Goal: Task Accomplishment & Management: Manage account settings

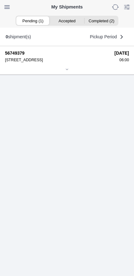
click at [67, 71] on icon at bounding box center [67, 69] width 4 height 4
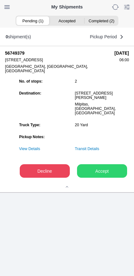
click at [0, 0] on slot "Accept" at bounding box center [0, 0] width 0 height 0
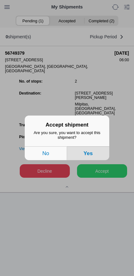
click at [101, 155] on button "Yes" at bounding box center [88, 153] width 42 height 14
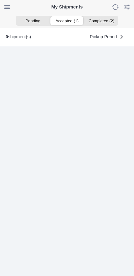
click at [68, 21] on ion-segment-button "Accepted (1)" at bounding box center [67, 20] width 34 height 9
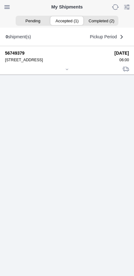
click at [66, 71] on icon at bounding box center [67, 69] width 4 height 4
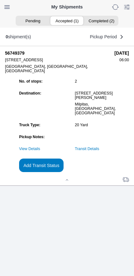
click at [0, 0] on slot "Add Transit Status" at bounding box center [0, 0] width 0 height 0
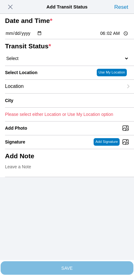
click at [110, 37] on input "06:02" at bounding box center [114, 33] width 29 height 7
type input "06:00"
click at [41, 61] on select "Select Arrive at Drop Off Arrive at Pickup Break Start Break Stop Depart Drop O…" at bounding box center [67, 59] width 124 height 6
select select "ARVPULOC"
click at [46, 93] on div "Location" at bounding box center [64, 86] width 118 height 13
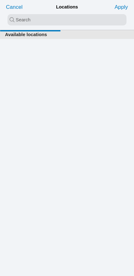
click at [65, 19] on input "search text" at bounding box center [67, 19] width 119 height 11
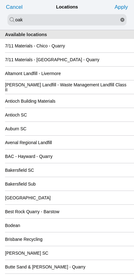
type input "oak"
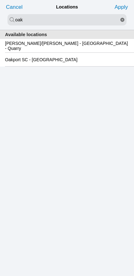
click at [0, 0] on slot "Oakport SC - [GEOGRAPHIC_DATA]" at bounding box center [0, 0] width 0 height 0
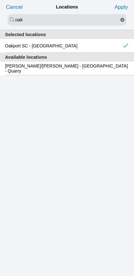
click at [0, 0] on slot "Apply" at bounding box center [0, 0] width 0 height 0
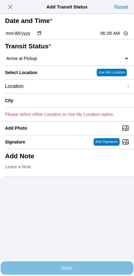
type input "[GEOGRAPHIC_DATA]"
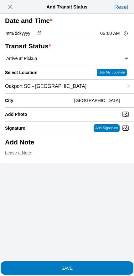
click at [81, 265] on span "SAVE" at bounding box center [67, 267] width 124 height 4
